Goal: Task Accomplishment & Management: Use online tool/utility

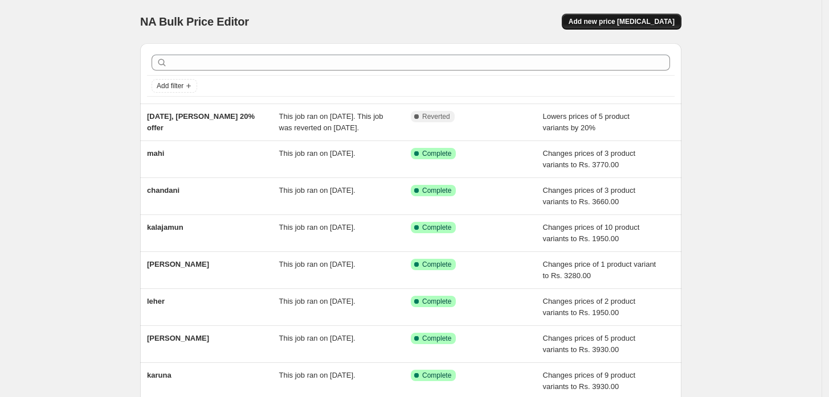
click at [624, 21] on span "Add new price [MEDICAL_DATA]" at bounding box center [621, 21] width 106 height 9
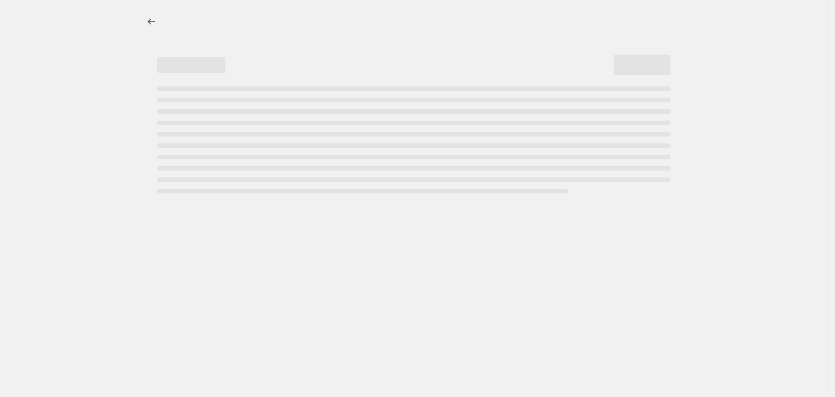
select select "percentage"
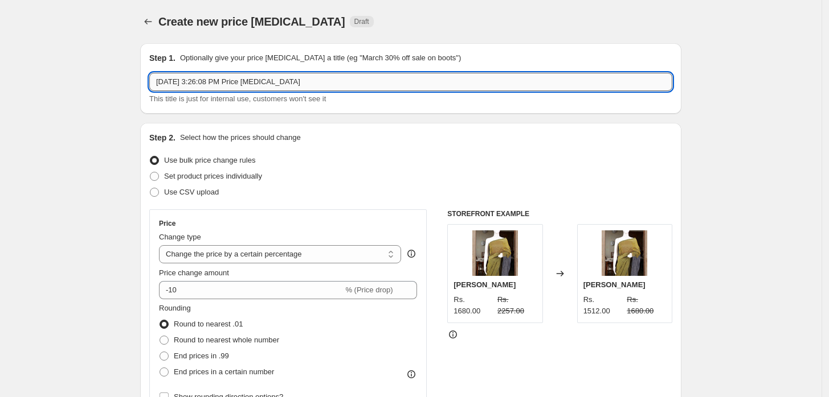
drag, startPoint x: 294, startPoint y: 83, endPoint x: 178, endPoint y: 83, distance: 116.2
click at [178, 83] on input "[DATE] 3:26:08 PM Price [MEDICAL_DATA]" at bounding box center [410, 82] width 523 height 18
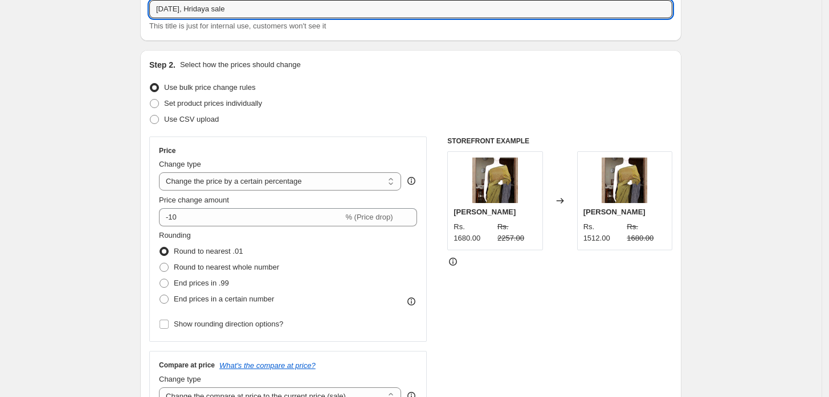
scroll to position [73, 0]
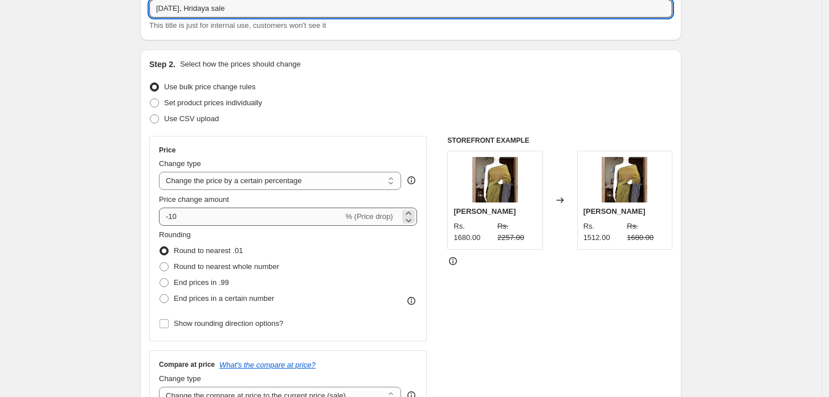
type input "[DATE], Hridaya sale"
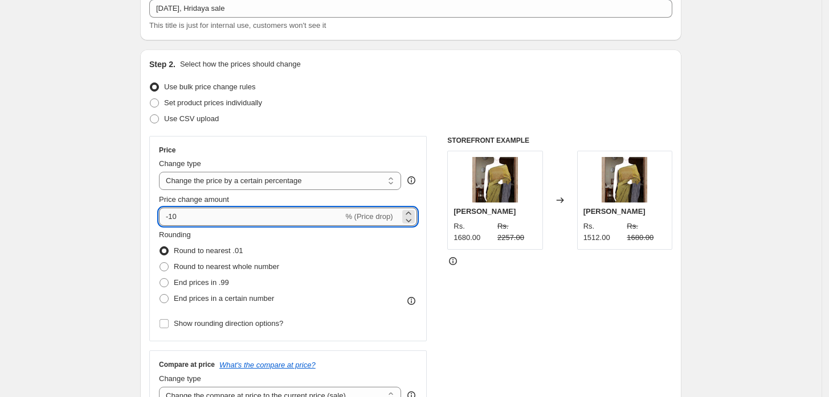
click at [207, 215] on input "-10" at bounding box center [251, 217] width 184 height 18
type input "-1"
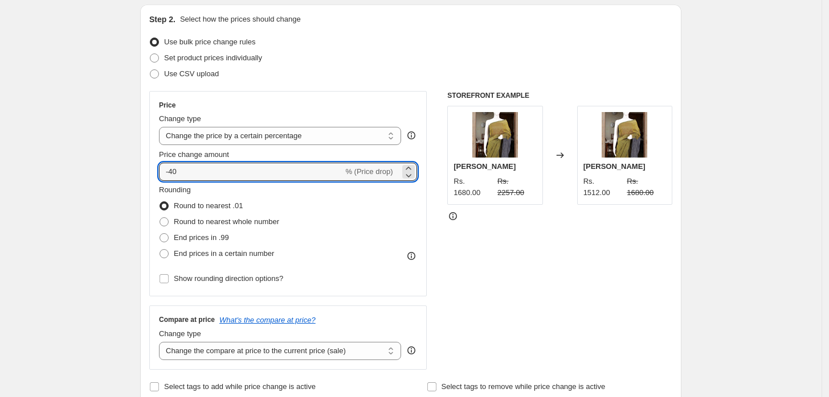
scroll to position [123, 0]
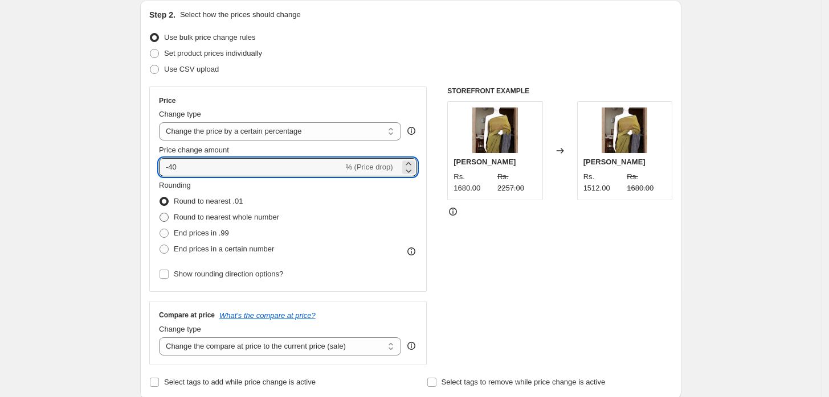
type input "-40"
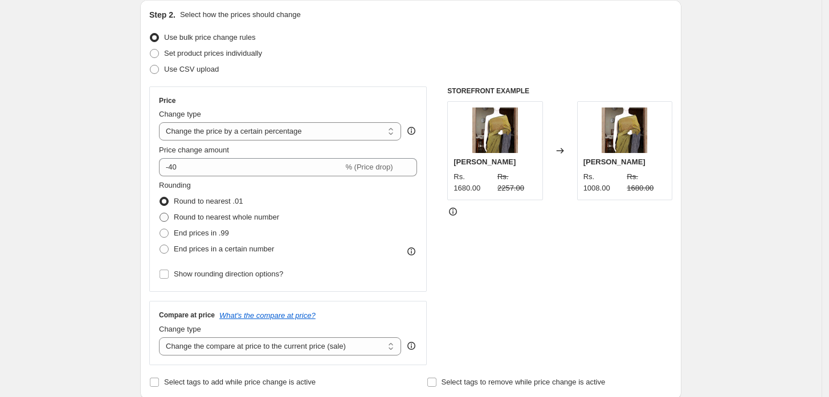
click at [169, 219] on span at bounding box center [163, 217] width 9 height 9
click at [160, 214] on input "Round to nearest whole number" at bounding box center [159, 213] width 1 height 1
radio input "true"
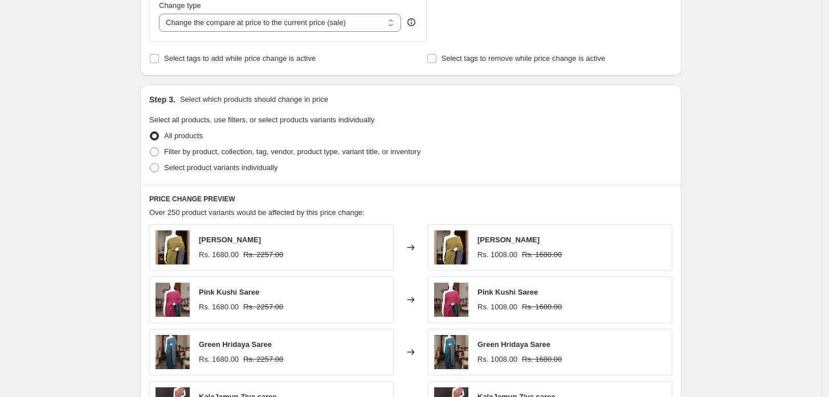
scroll to position [446, 0]
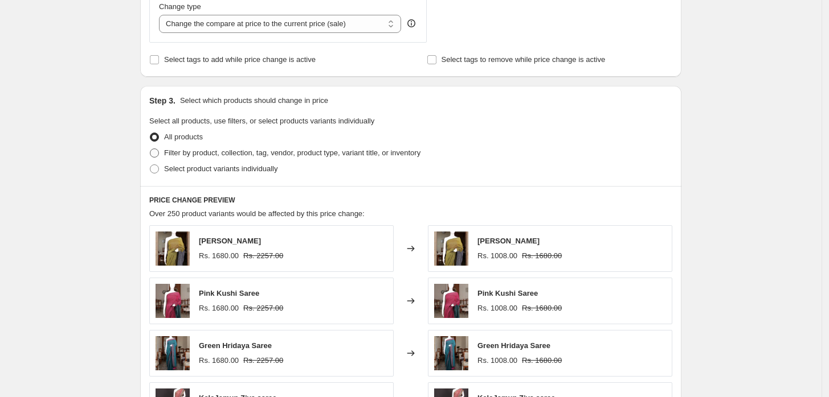
click at [155, 157] on span at bounding box center [154, 153] width 9 height 9
click at [150, 149] on input "Filter by product, collection, tag, vendor, product type, variant title, or inv…" at bounding box center [150, 149] width 1 height 1
radio input "true"
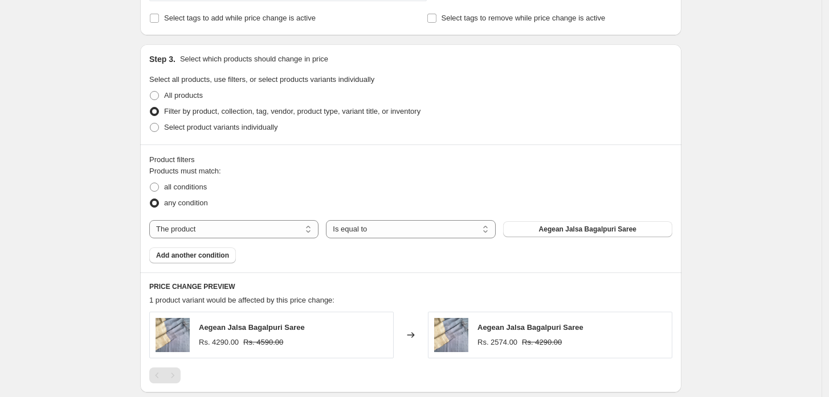
scroll to position [489, 0]
click at [282, 229] on select "The product The product's collection The product's tag The product's vendor The…" at bounding box center [233, 228] width 169 height 18
select select "title"
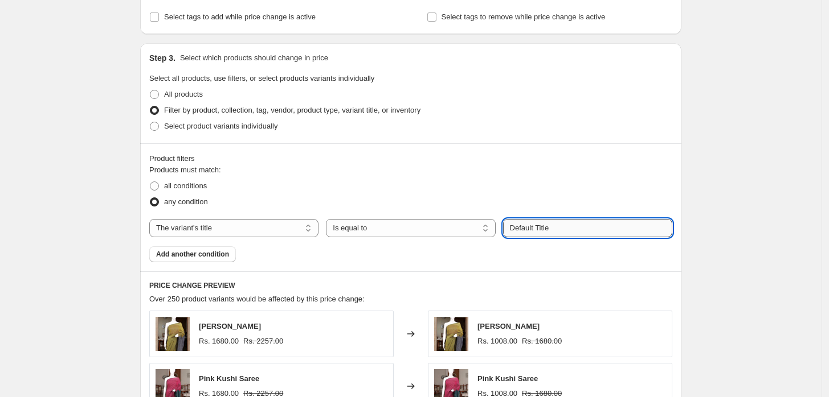
click at [549, 232] on input "Default Title" at bounding box center [587, 228] width 169 height 18
drag, startPoint x: 561, startPoint y: 228, endPoint x: 474, endPoint y: 230, distance: 87.1
click at [474, 230] on div "The product The product's collection The product's tag The product's vendor The…" at bounding box center [410, 228] width 523 height 18
type input "hridaya"
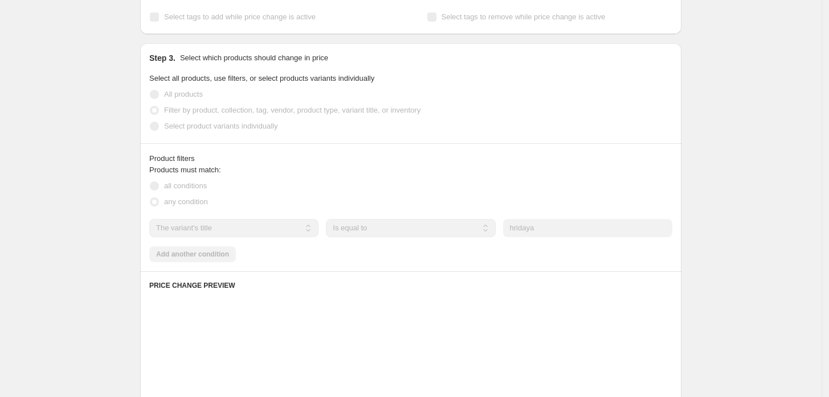
click at [404, 256] on div "Products must match: all conditions any condition The product The product's col…" at bounding box center [410, 214] width 523 height 98
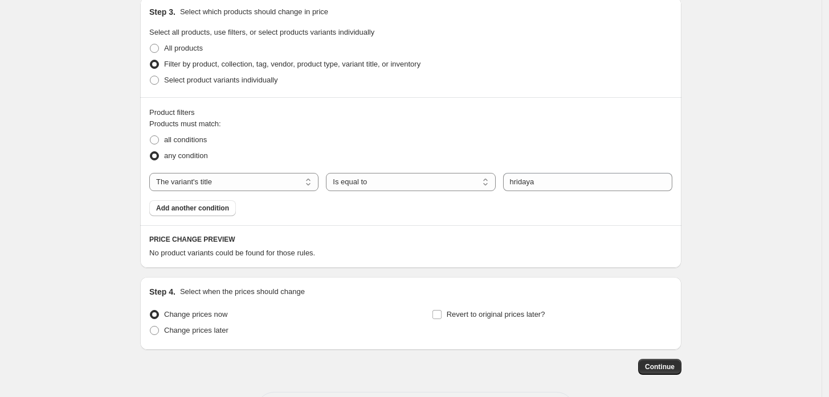
scroll to position [534, 0]
click at [159, 140] on span at bounding box center [154, 140] width 9 height 9
click at [150, 137] on input "all conditions" at bounding box center [150, 136] width 1 height 1
radio input "true"
click at [157, 155] on span at bounding box center [154, 156] width 9 height 9
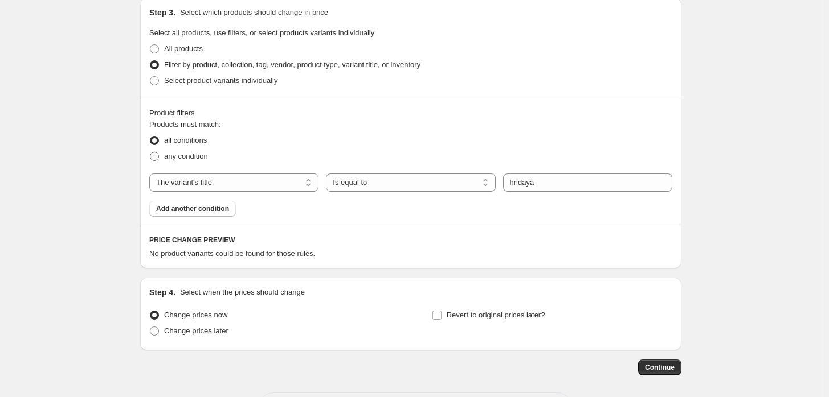
click at [150, 153] on input "any condition" at bounding box center [150, 152] width 1 height 1
radio input "true"
click at [248, 183] on select "The product The product's collection The product's tag The product's vendor The…" at bounding box center [233, 183] width 169 height 18
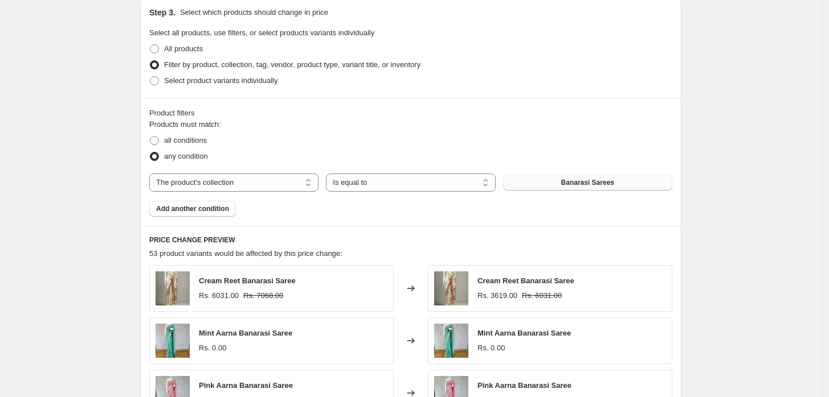
click at [553, 186] on button "Banarasi Sarees" at bounding box center [587, 183] width 169 height 16
click at [239, 183] on select "The product The product's collection The product's tag The product's vendor The…" at bounding box center [233, 183] width 169 height 18
select select "tag"
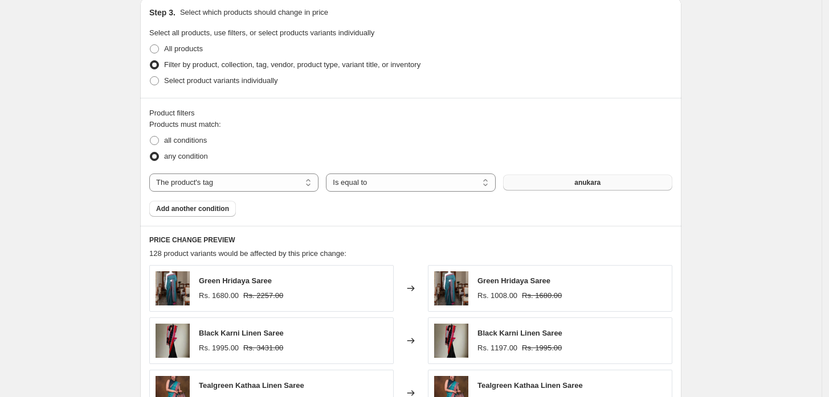
click at [531, 185] on button "anukara" at bounding box center [587, 183] width 169 height 16
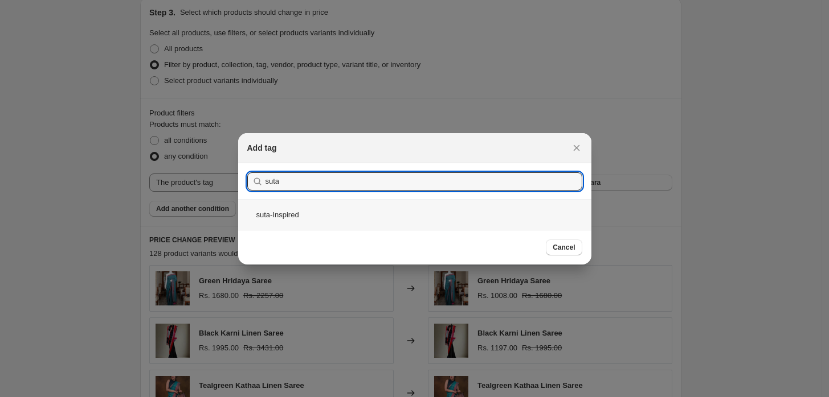
type input "suta"
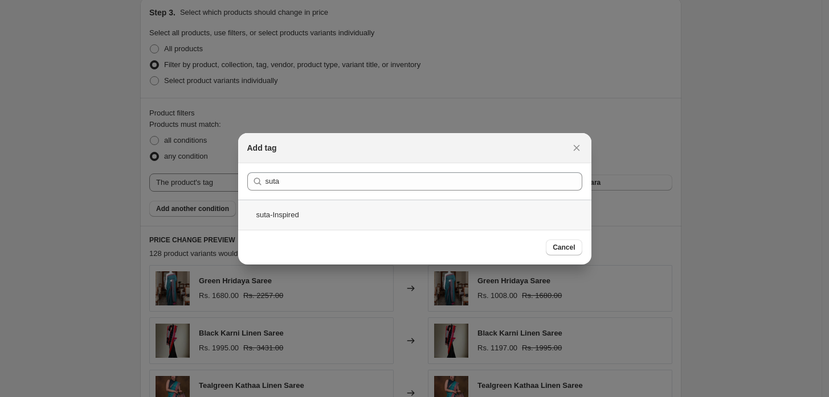
click at [323, 221] on div "suta-Inspired" at bounding box center [414, 215] width 353 height 30
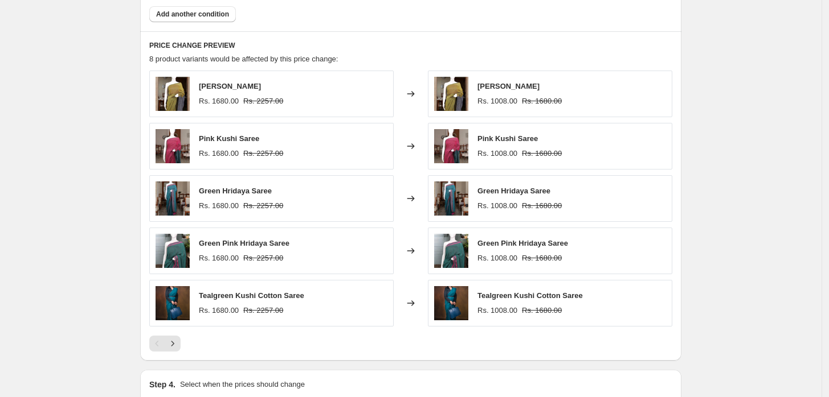
scroll to position [750, 0]
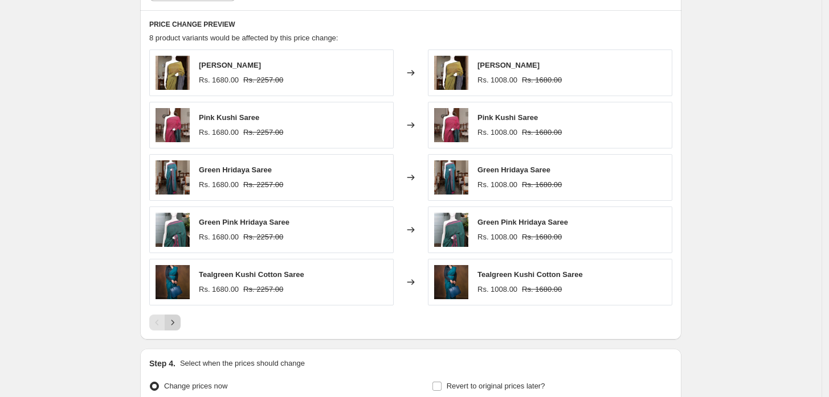
click at [177, 327] on icon "Next" at bounding box center [172, 322] width 11 height 11
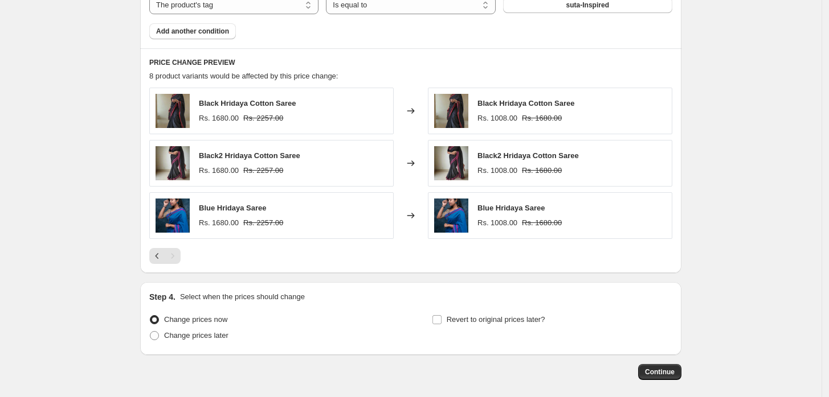
scroll to position [764, 0]
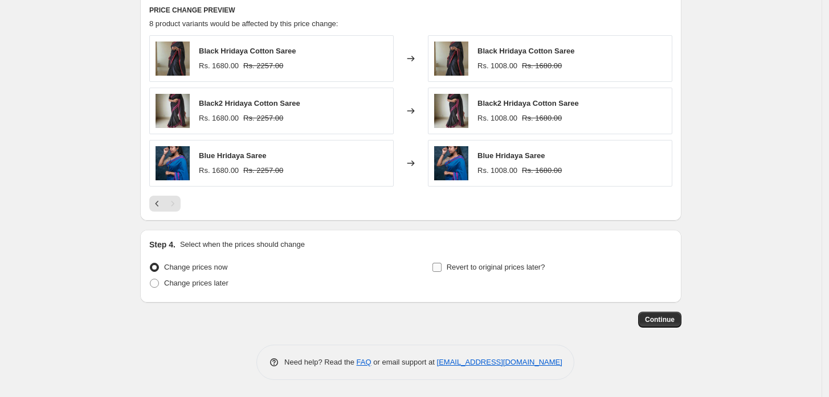
click at [438, 270] on input "Revert to original prices later?" at bounding box center [436, 267] width 9 height 9
checkbox input "true"
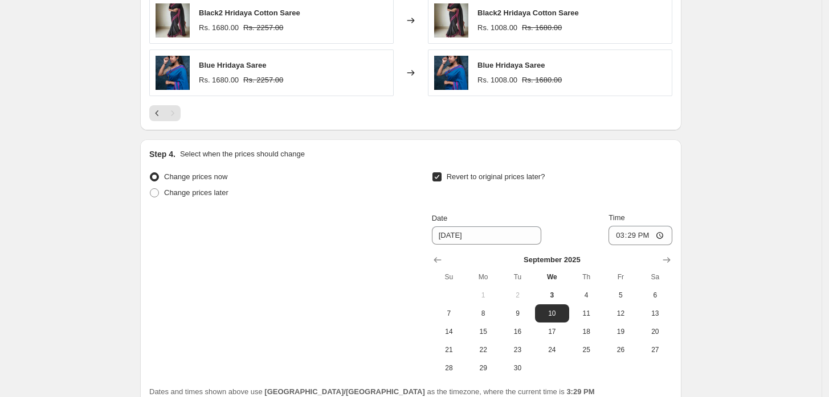
scroll to position [855, 0]
click at [598, 297] on span "4" at bounding box center [585, 294] width 25 height 9
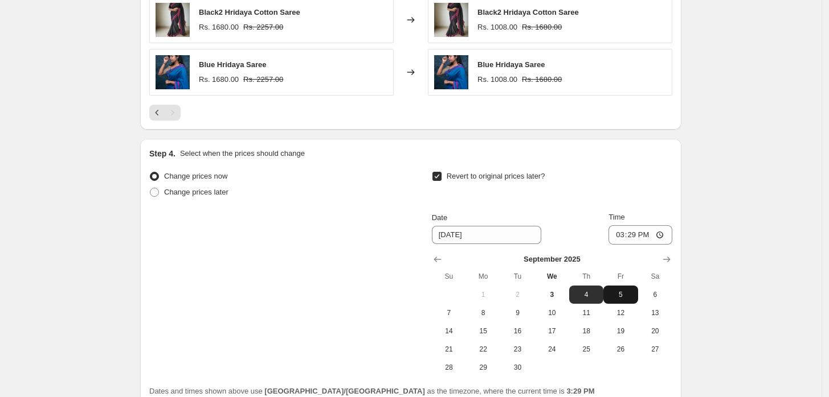
click at [626, 300] on button "5" at bounding box center [620, 295] width 34 height 18
type input "[DATE]"
click at [639, 236] on input "15:29" at bounding box center [640, 235] width 64 height 19
type input "00:01"
click at [618, 183] on div "Revert to original prices later?" at bounding box center [552, 186] width 240 height 34
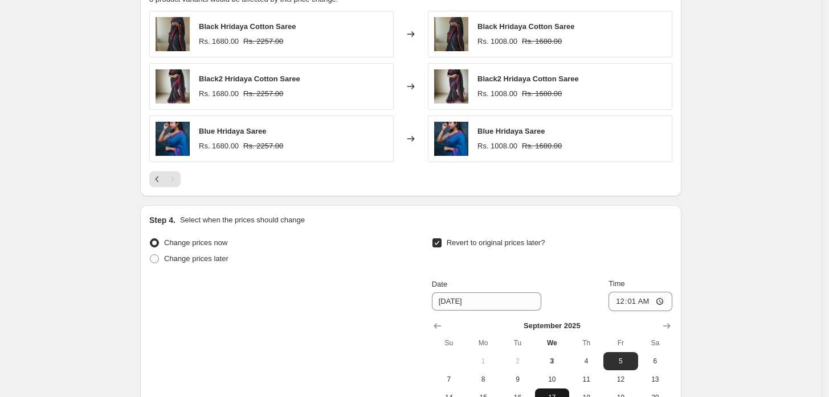
scroll to position [959, 0]
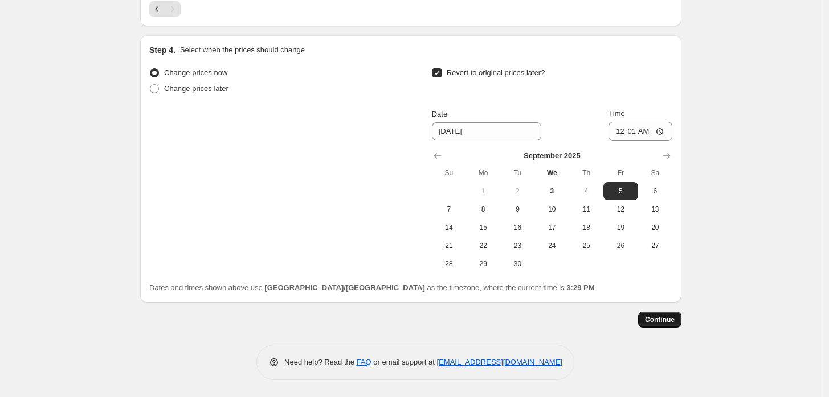
click at [664, 323] on span "Continue" at bounding box center [660, 319] width 30 height 9
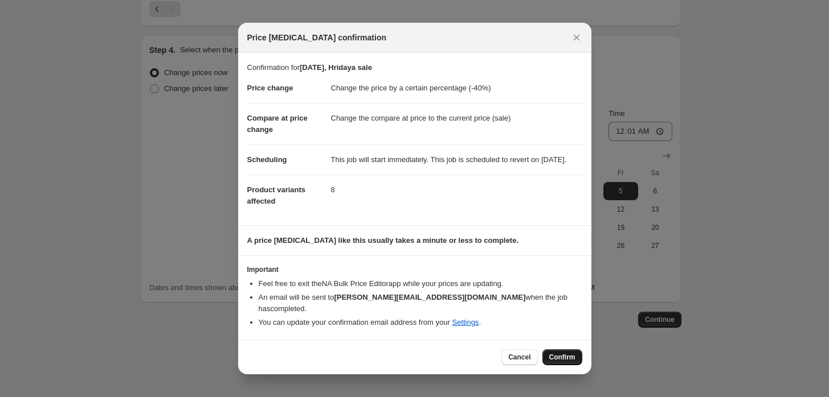
click at [559, 357] on span "Confirm" at bounding box center [562, 357] width 26 height 9
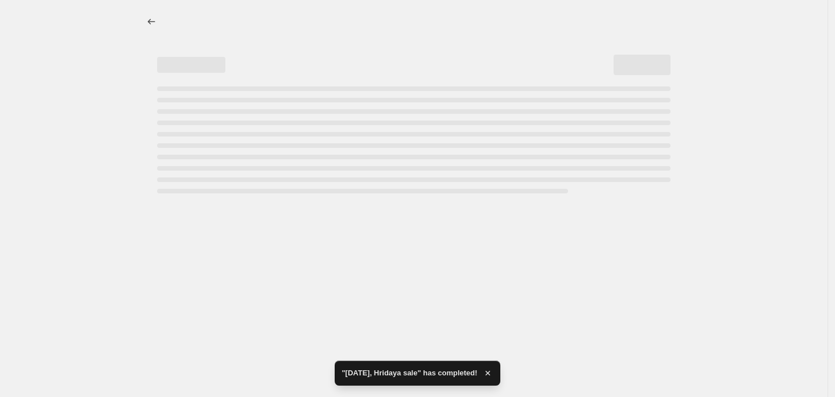
select select "percentage"
select select "tag"
